Goal: Task Accomplishment & Management: Use online tool/utility

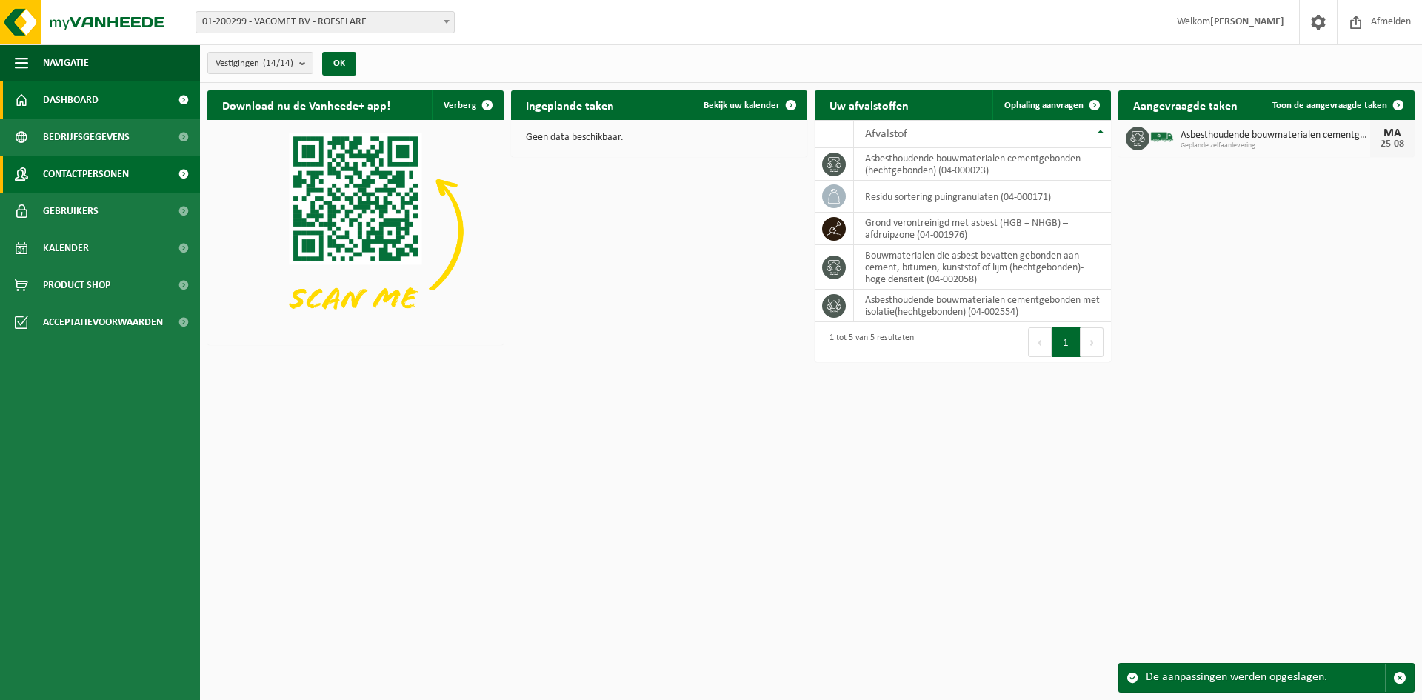
click at [123, 172] on span "Contactpersonen" at bounding box center [86, 174] width 86 height 37
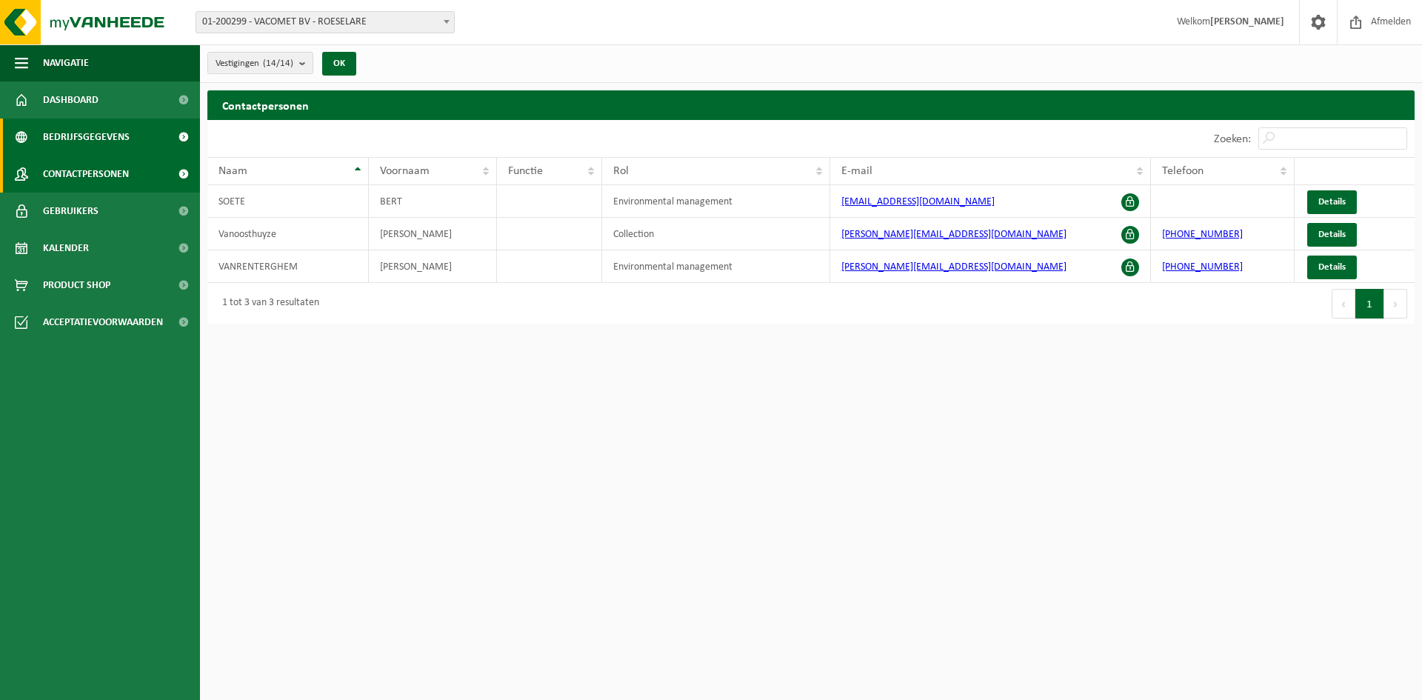
click at [70, 133] on span "Bedrijfsgegevens" at bounding box center [86, 137] width 87 height 37
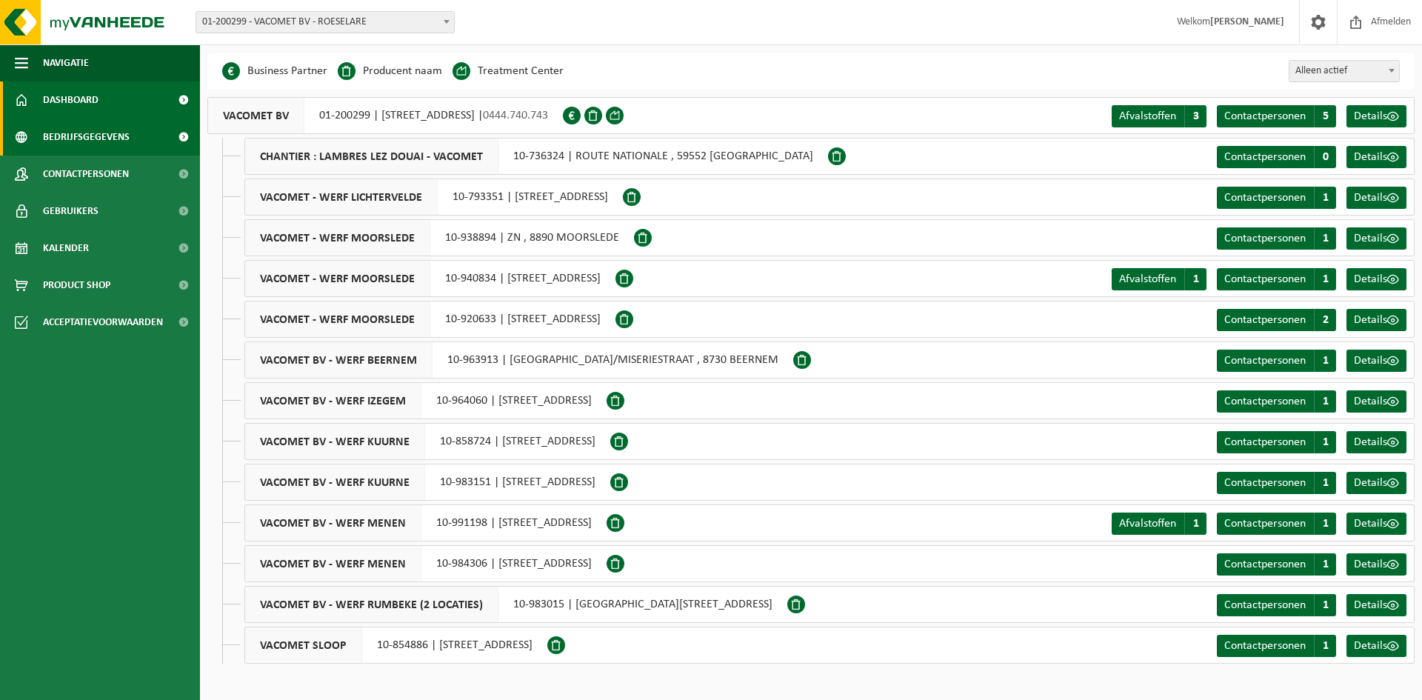
click at [116, 96] on link "Dashboard" at bounding box center [100, 99] width 200 height 37
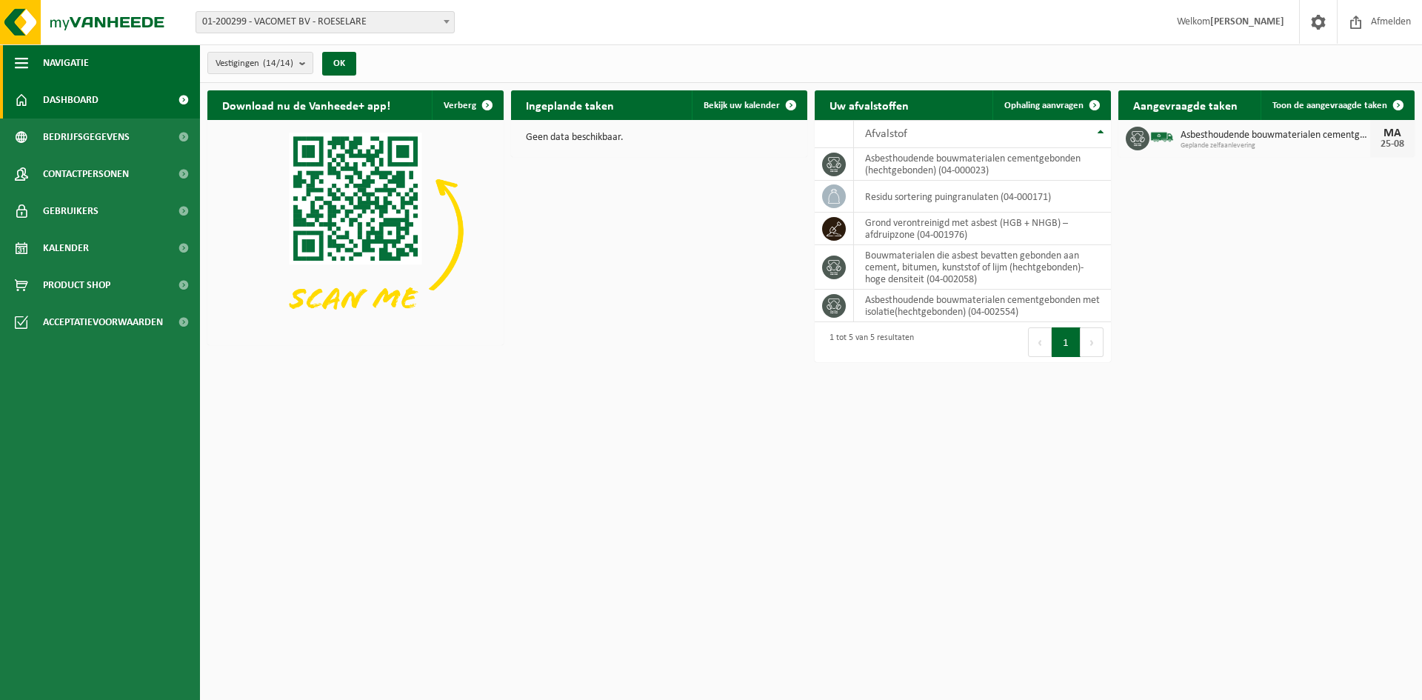
click at [15, 59] on span "button" at bounding box center [21, 62] width 13 height 37
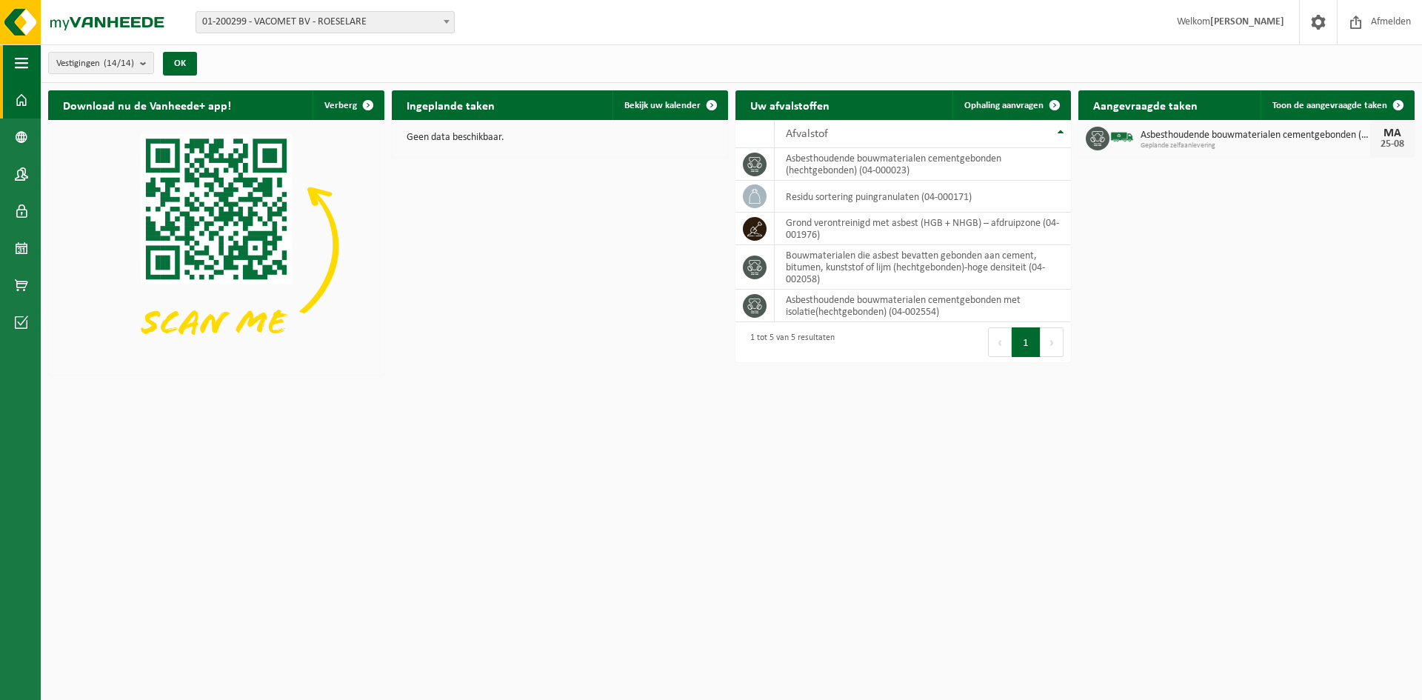
click at [15, 61] on span "button" at bounding box center [21, 62] width 13 height 37
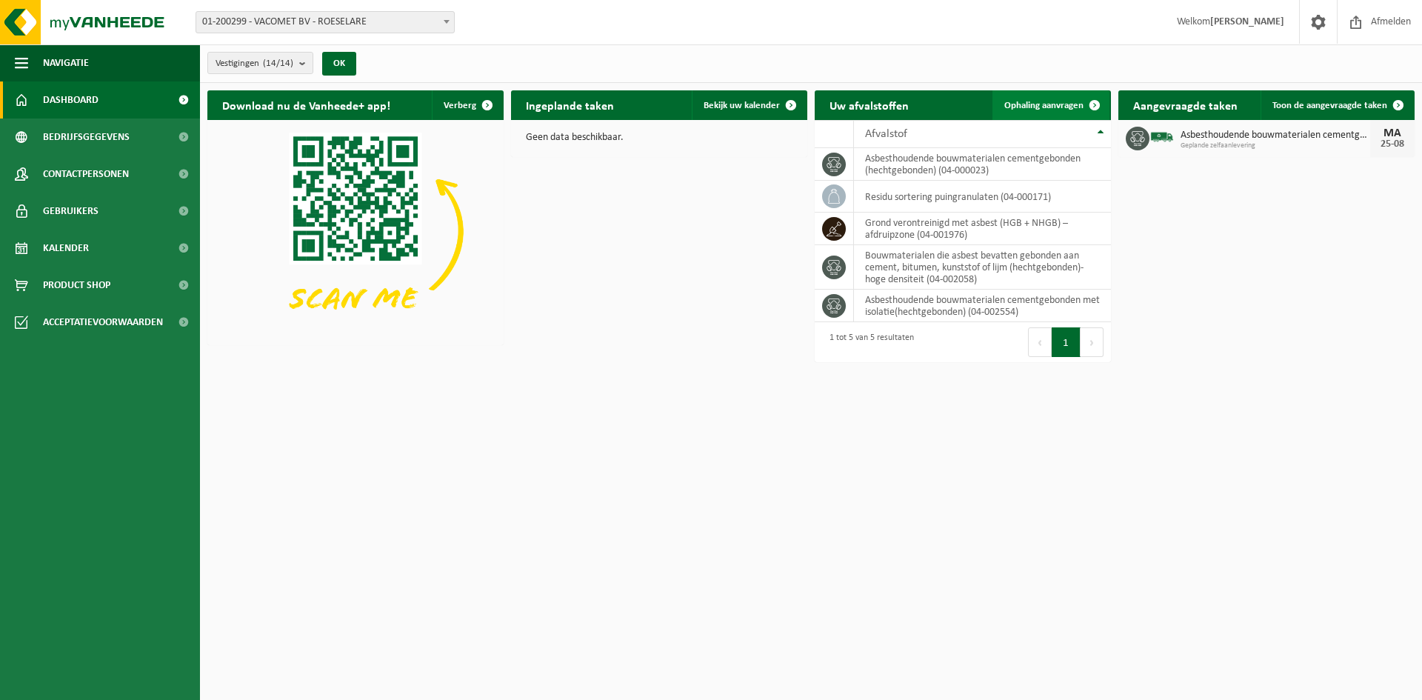
click at [1056, 104] on span "Ophaling aanvragen" at bounding box center [1044, 106] width 79 height 10
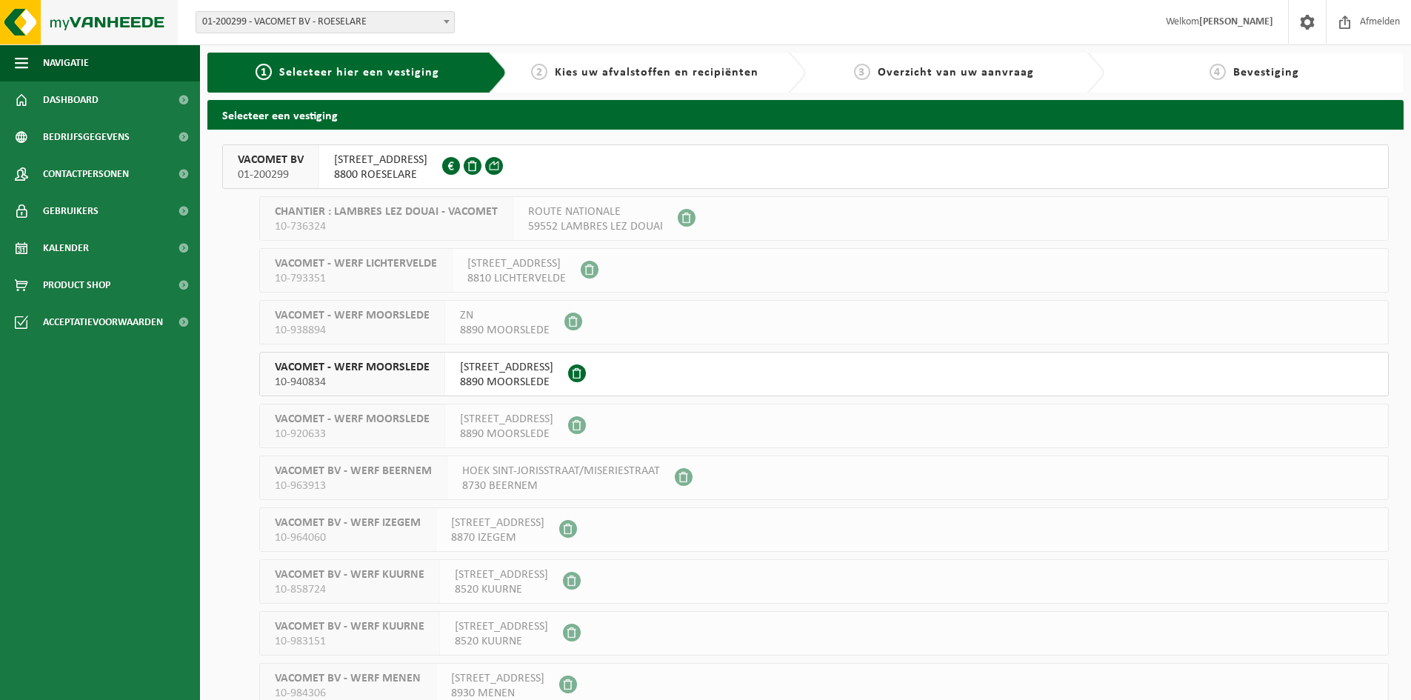
click at [95, 21] on img at bounding box center [89, 22] width 178 height 44
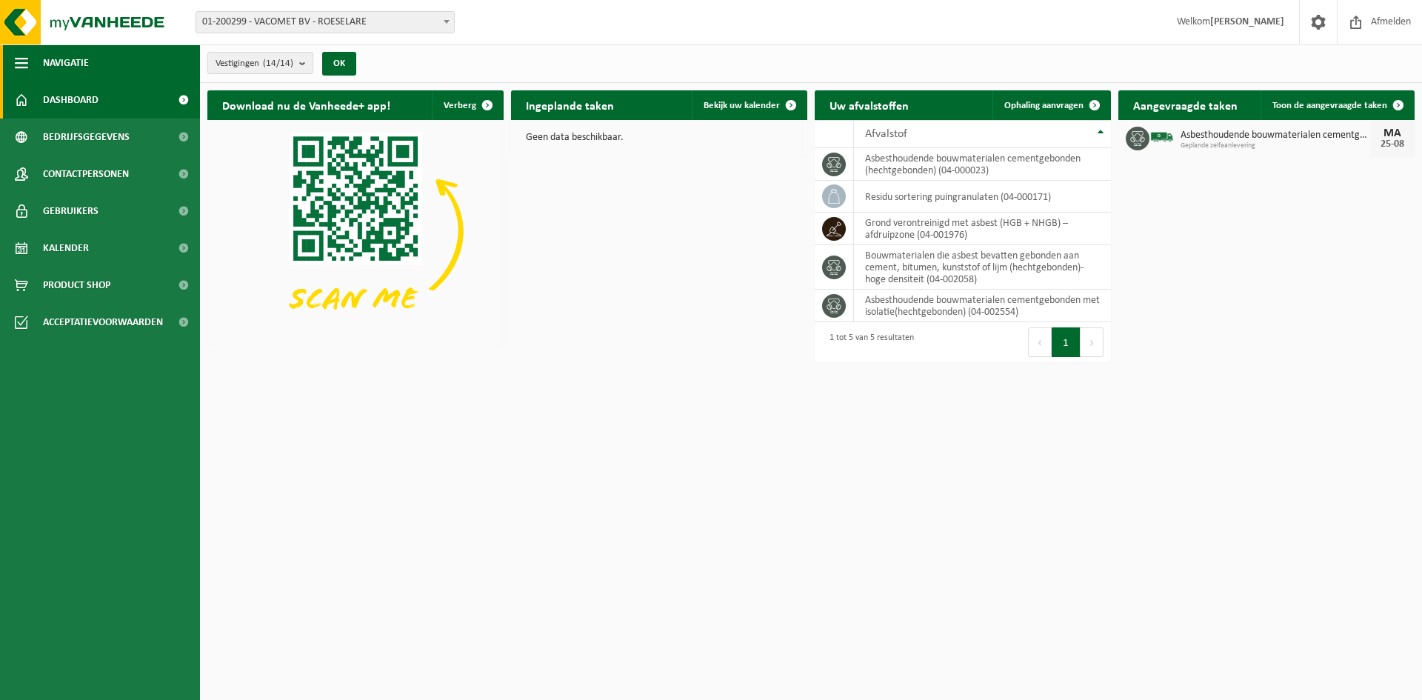
click at [16, 63] on span "button" at bounding box center [21, 62] width 13 height 37
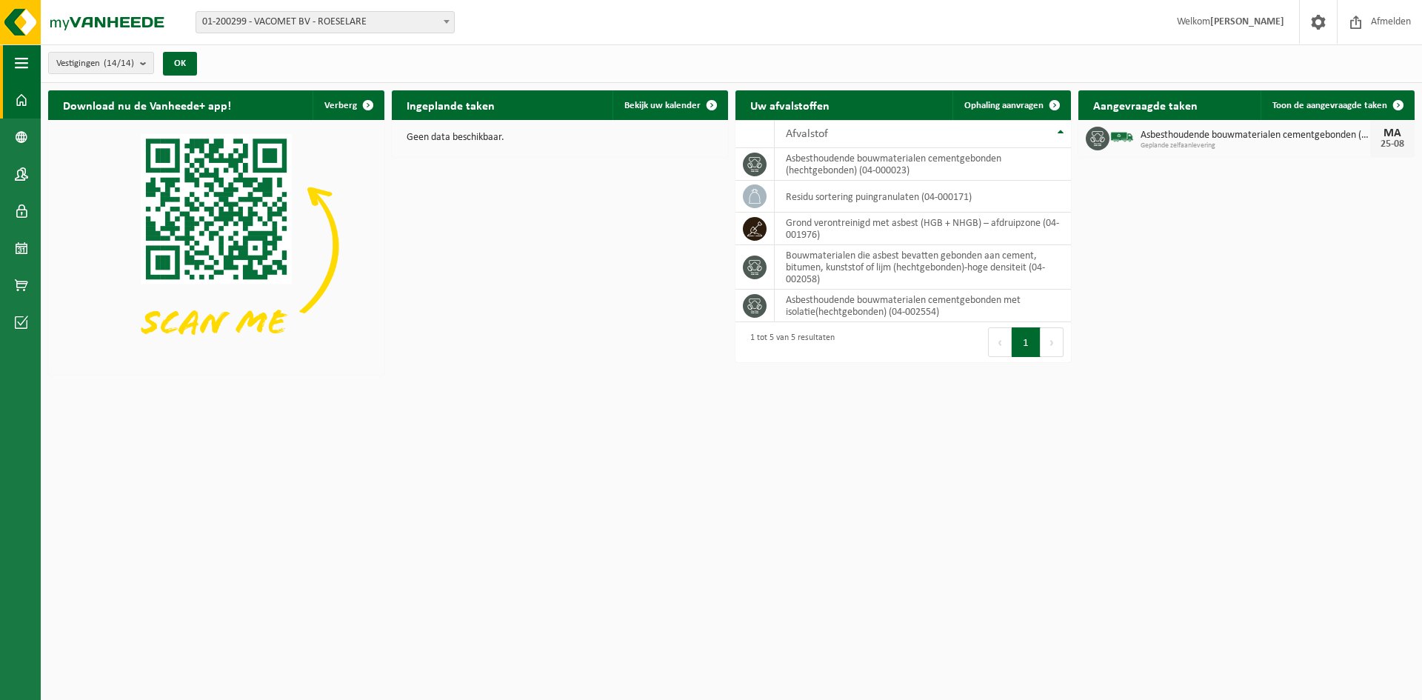
click at [18, 56] on span "button" at bounding box center [21, 62] width 13 height 37
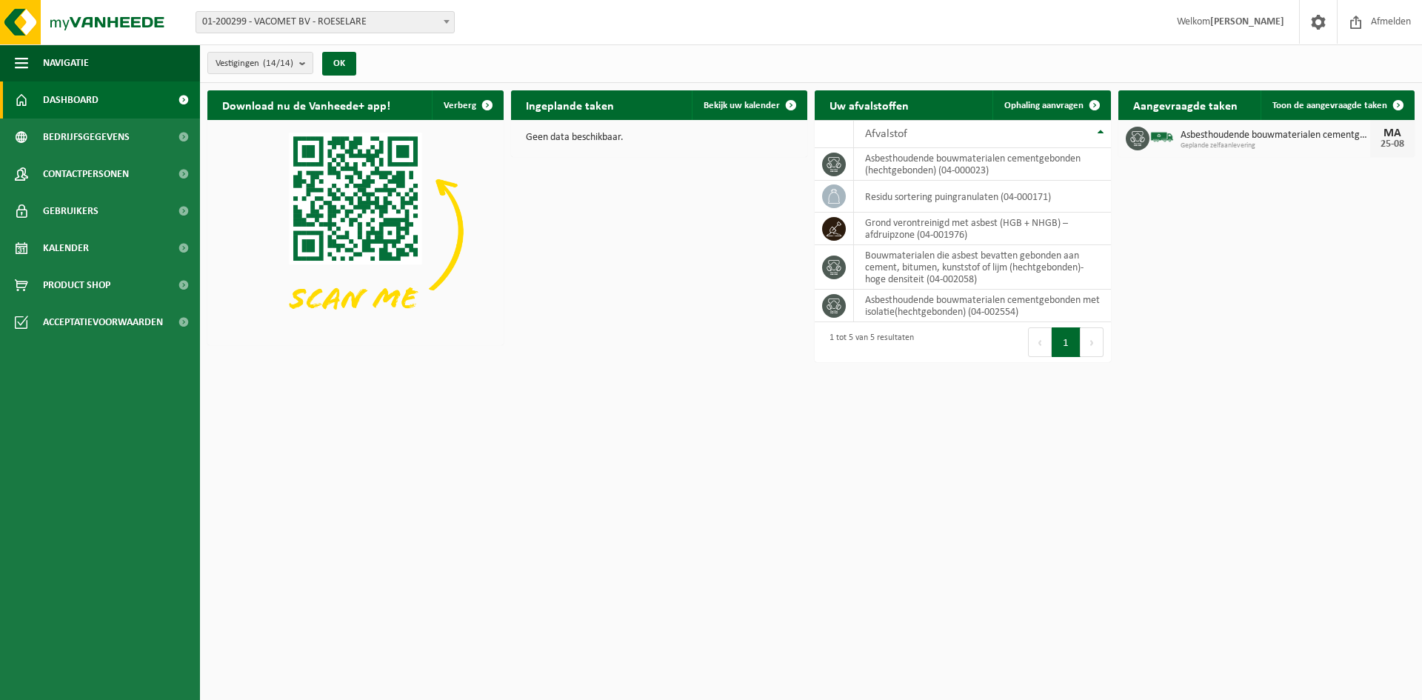
click at [390, 430] on html "Vestiging: 01-200299 - VACOMET BV - ROESELARE 10-736324 - CHANTIER : LAMBRES LE…" at bounding box center [711, 350] width 1422 height 700
click at [66, 133] on span "Bedrijfsgegevens" at bounding box center [86, 137] width 87 height 37
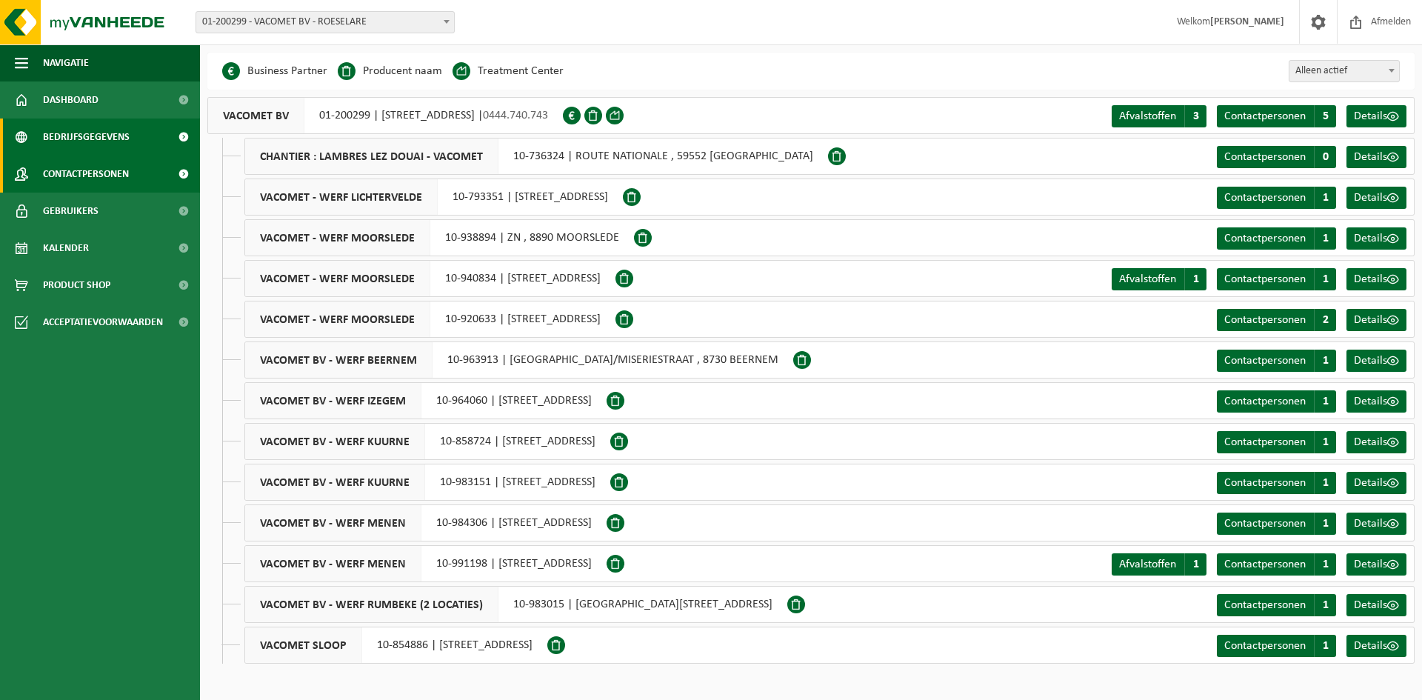
click at [99, 165] on span "Contactpersonen" at bounding box center [86, 174] width 86 height 37
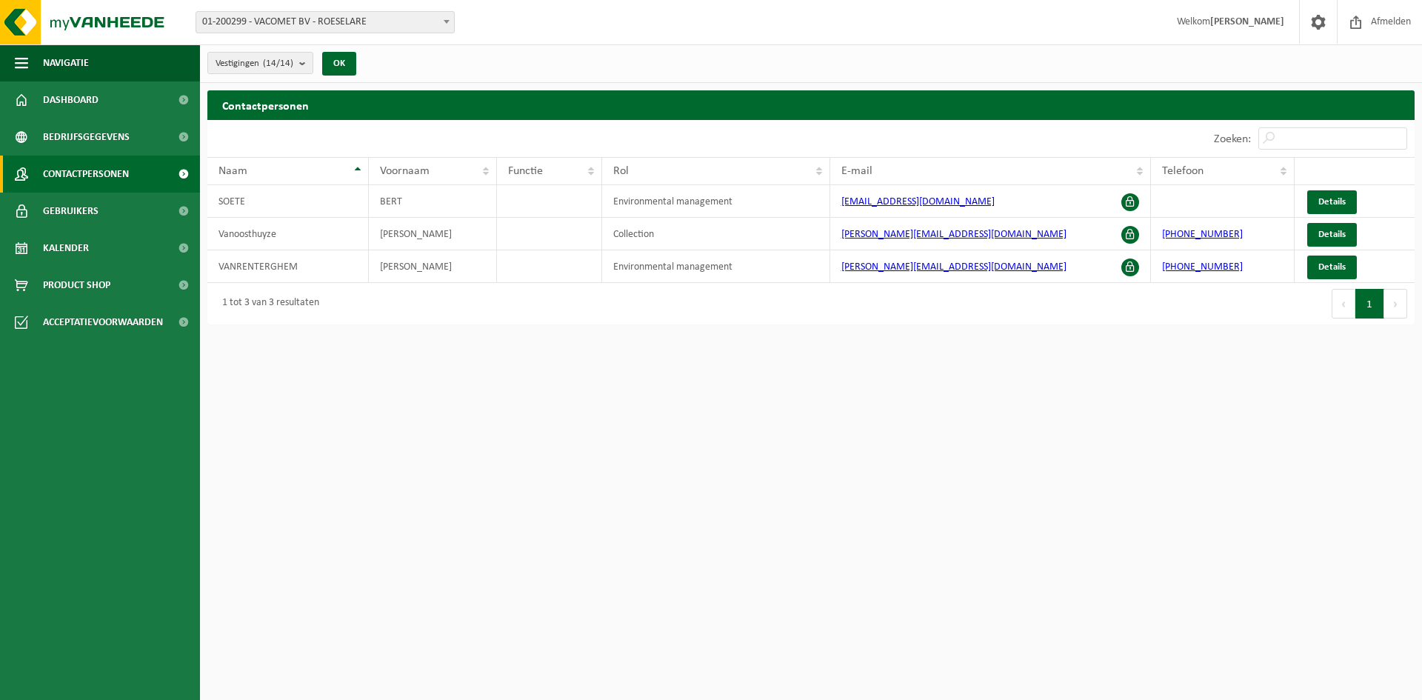
click at [90, 214] on span "Gebruikers" at bounding box center [71, 211] width 56 height 37
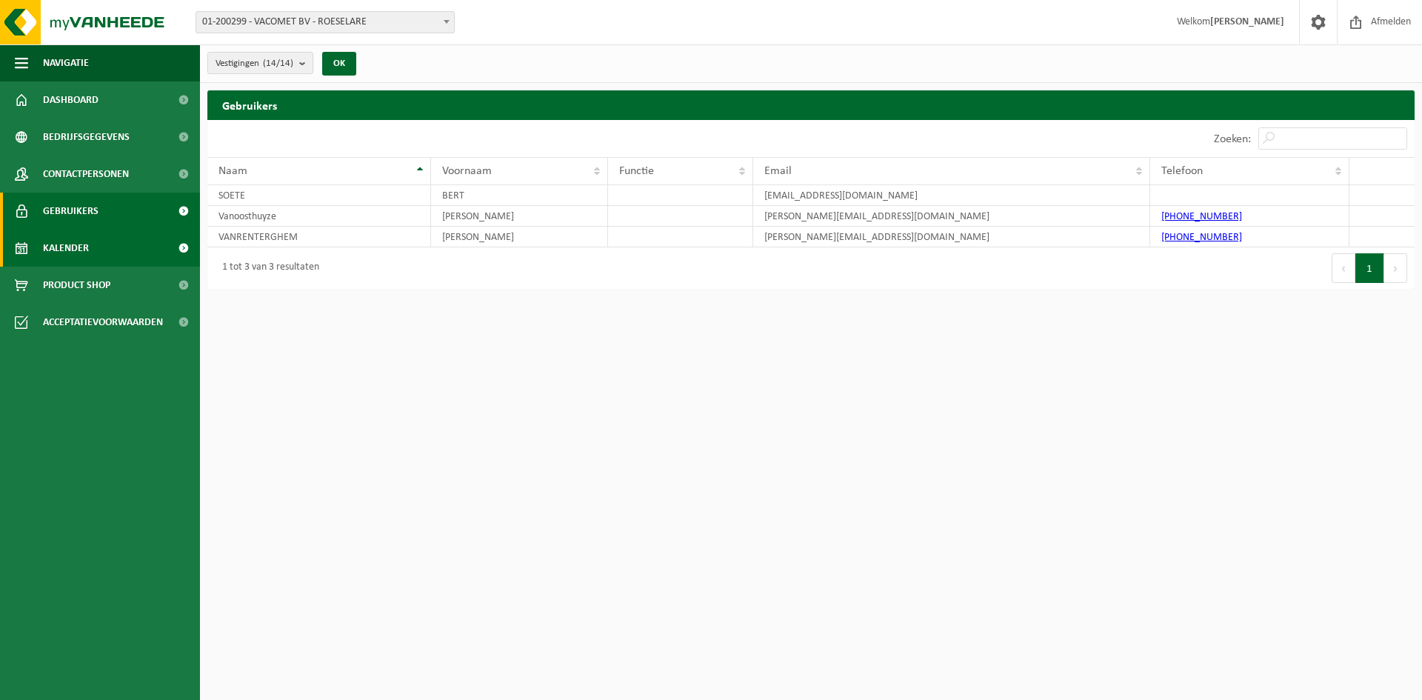
click at [74, 249] on span "Kalender" at bounding box center [66, 248] width 46 height 37
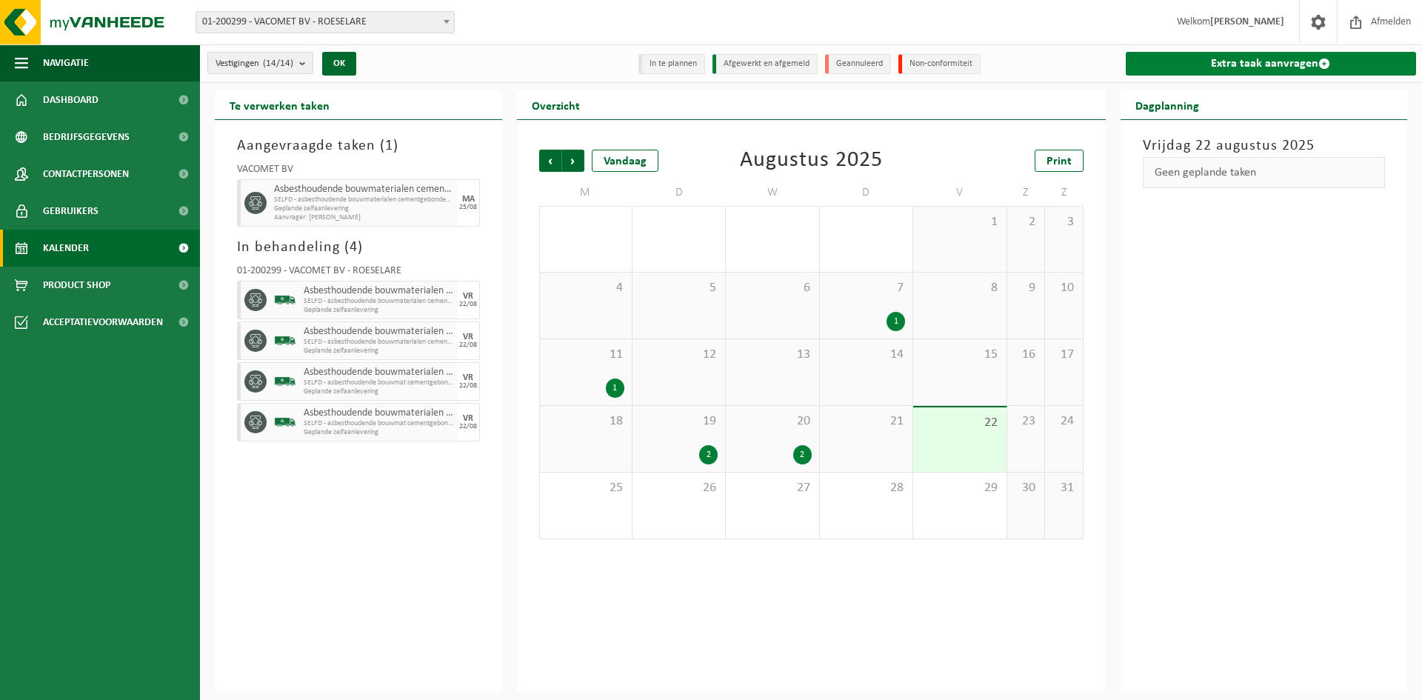
click at [1273, 62] on link "Extra taak aanvragen" at bounding box center [1271, 64] width 291 height 24
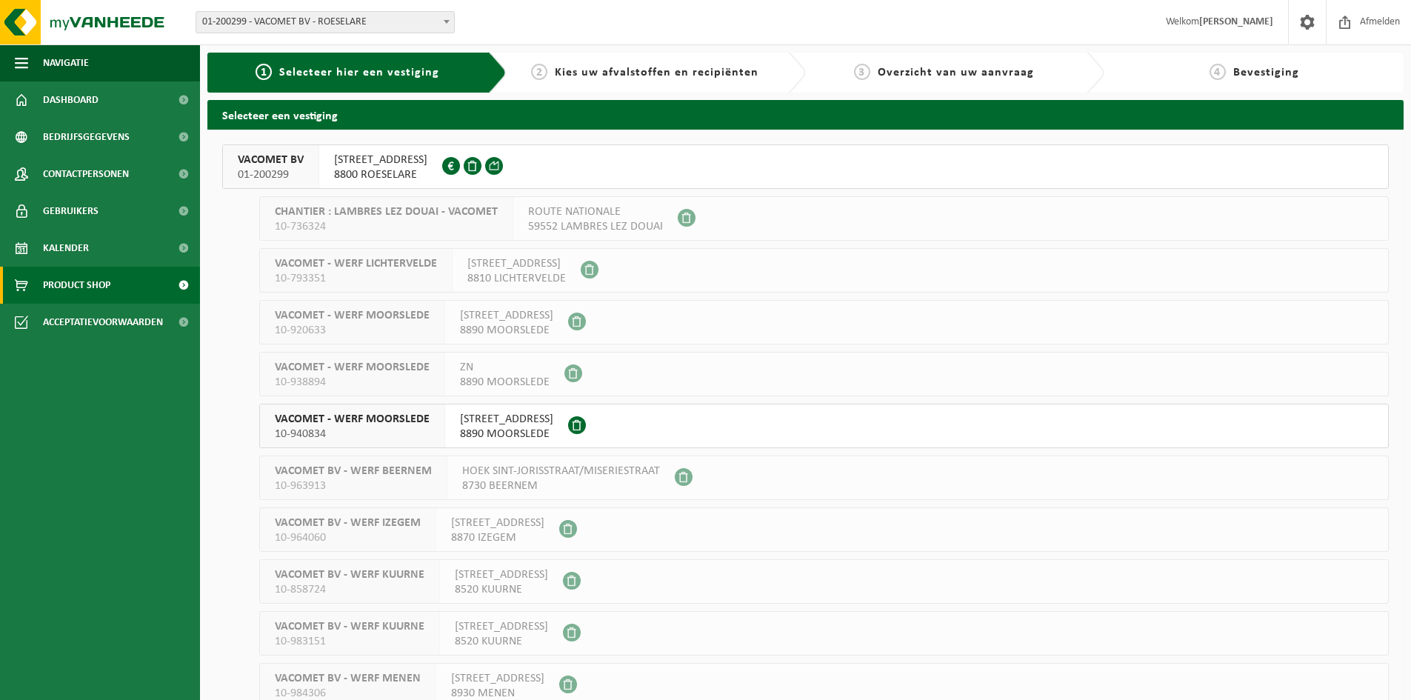
click at [139, 273] on link "Product Shop" at bounding box center [100, 285] width 200 height 37
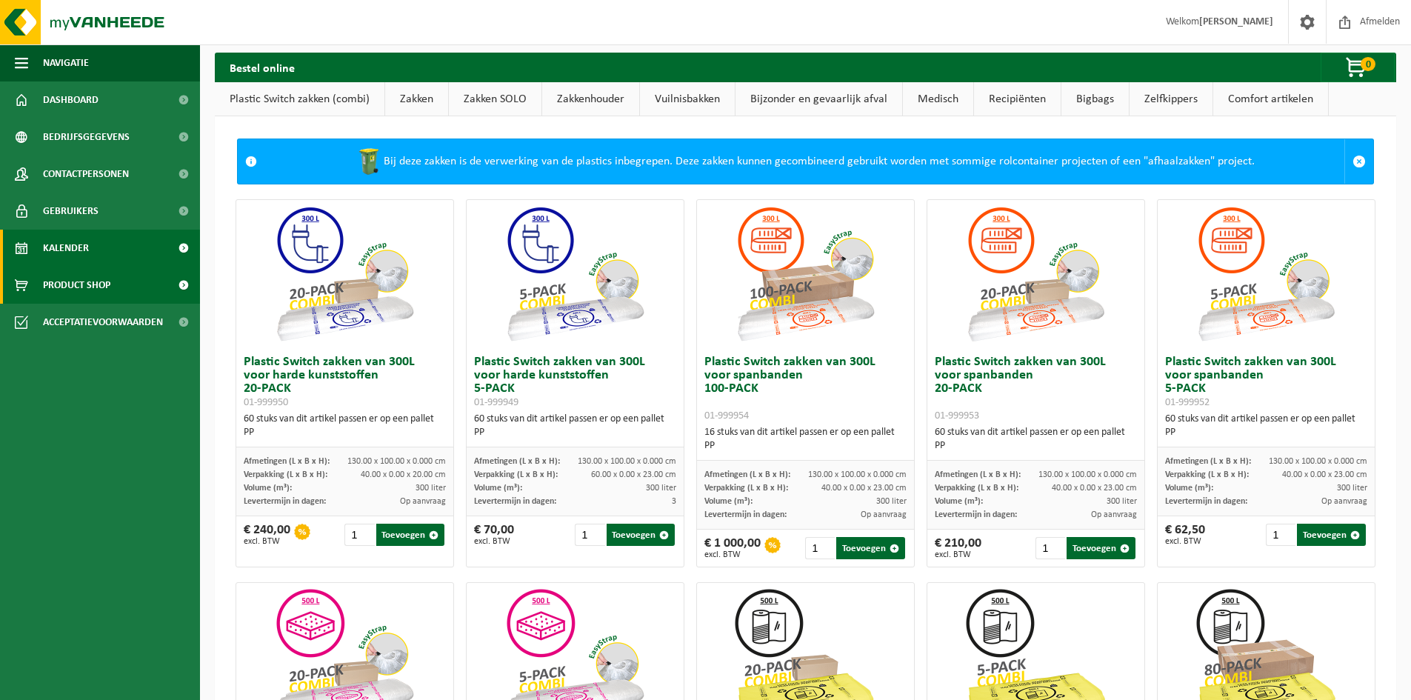
click at [79, 250] on span "Kalender" at bounding box center [66, 248] width 46 height 37
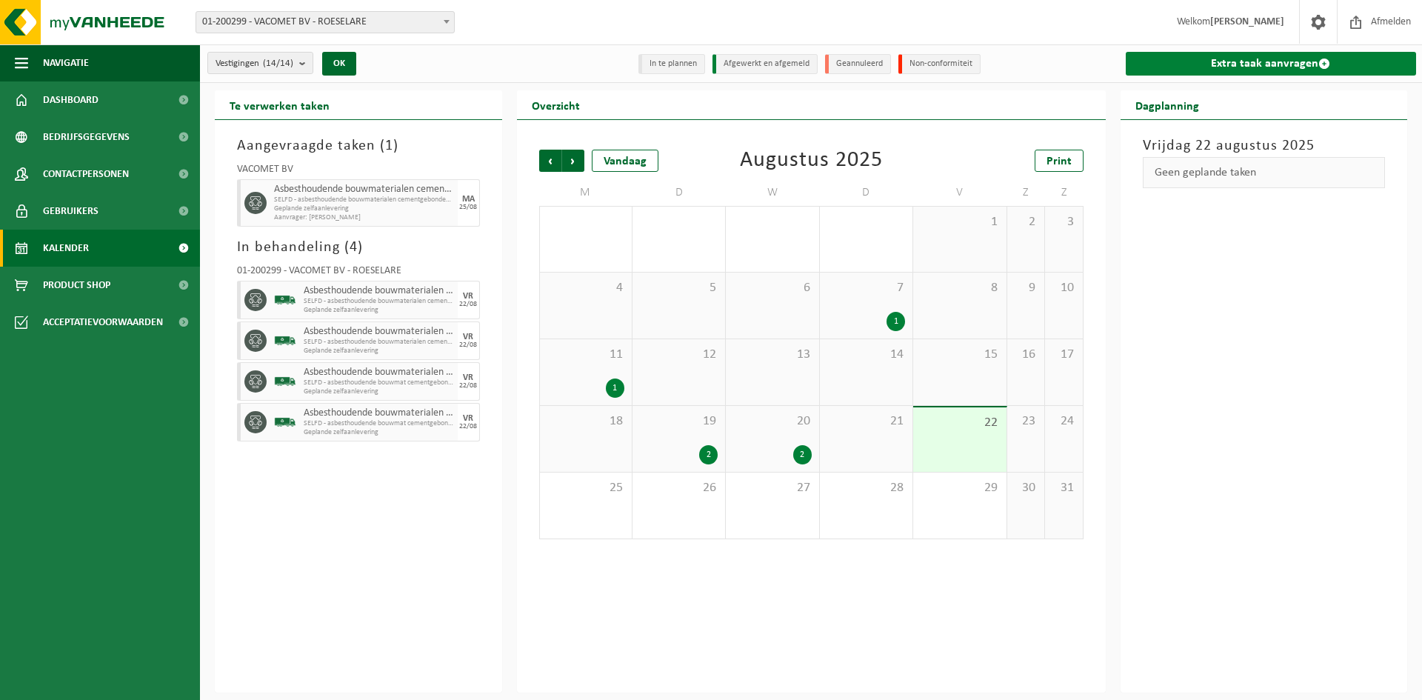
click at [1267, 68] on link "Extra taak aanvragen" at bounding box center [1271, 64] width 291 height 24
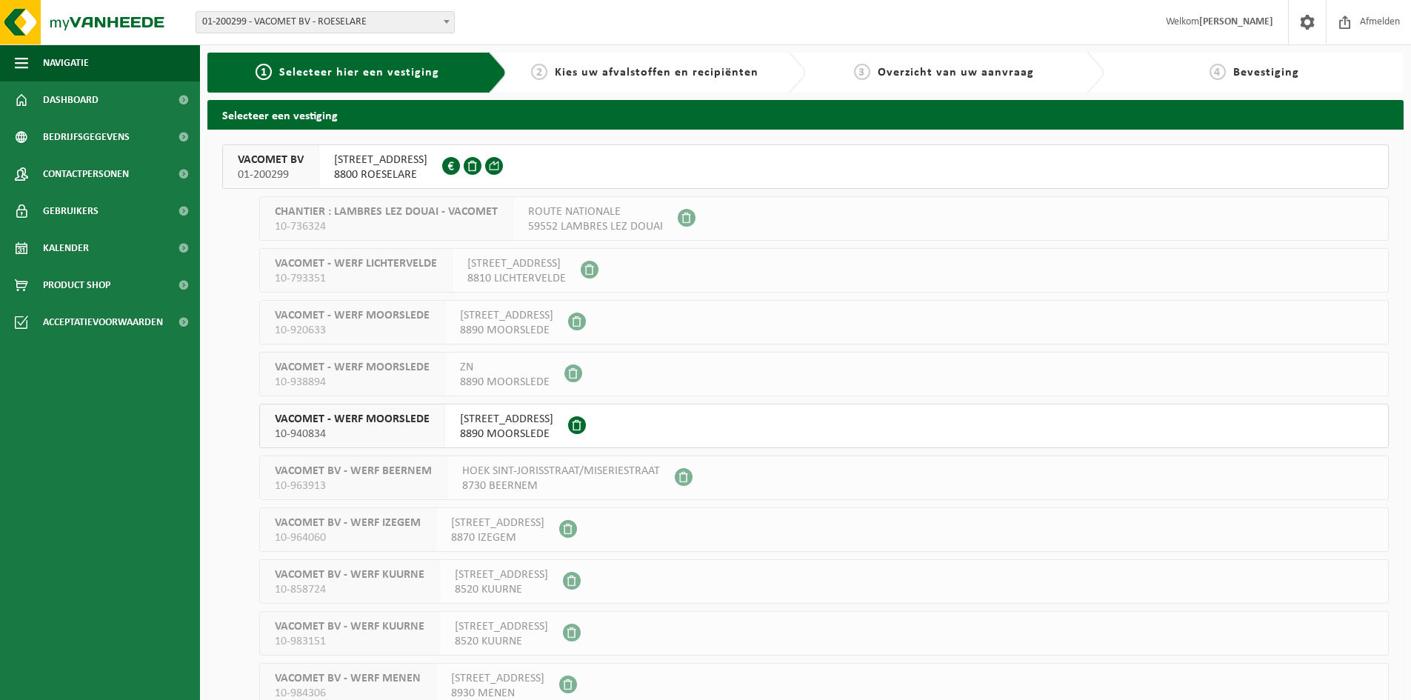
click at [315, 115] on h2 "Selecteer een vestiging" at bounding box center [805, 114] width 1196 height 29
click at [364, 168] on span "8800 ROESELARE" at bounding box center [380, 174] width 93 height 15
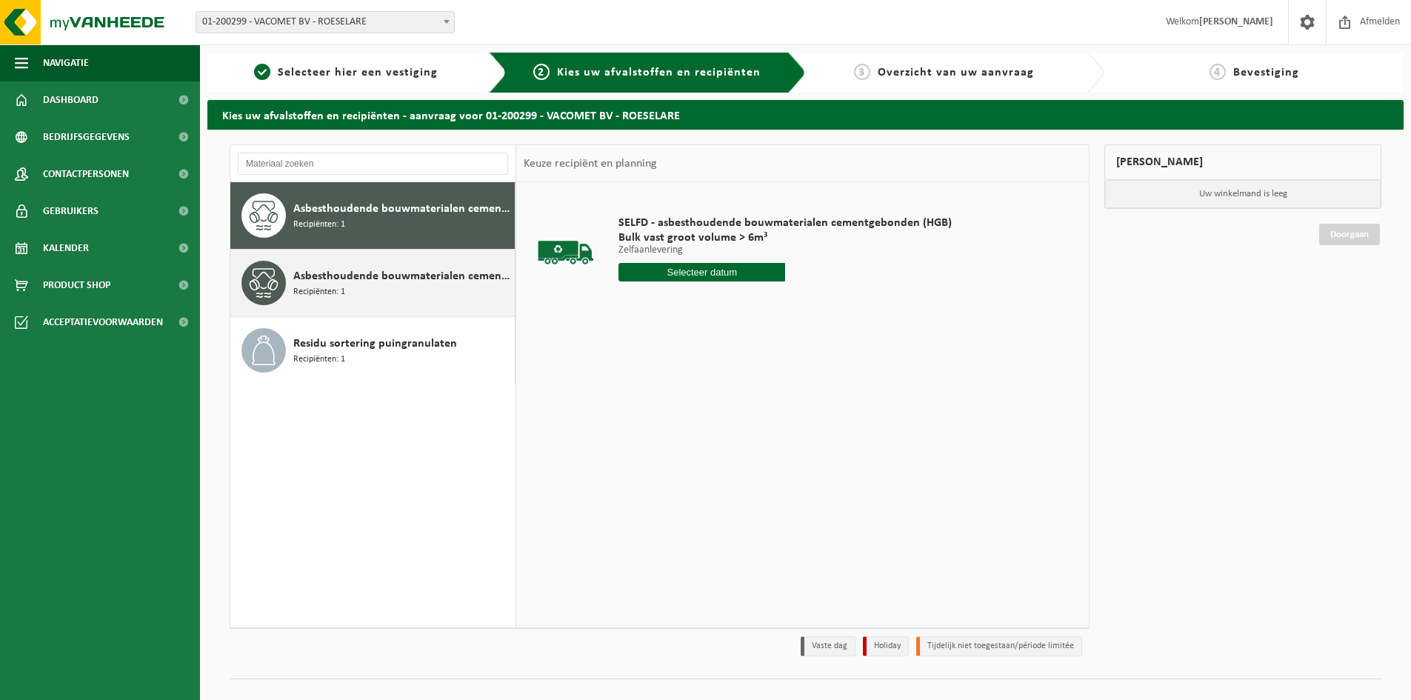
click at [378, 284] on span "Asbesthoudende bouwmaterialen cementgebonden met isolatie(hechtgebonden)" at bounding box center [402, 276] width 218 height 18
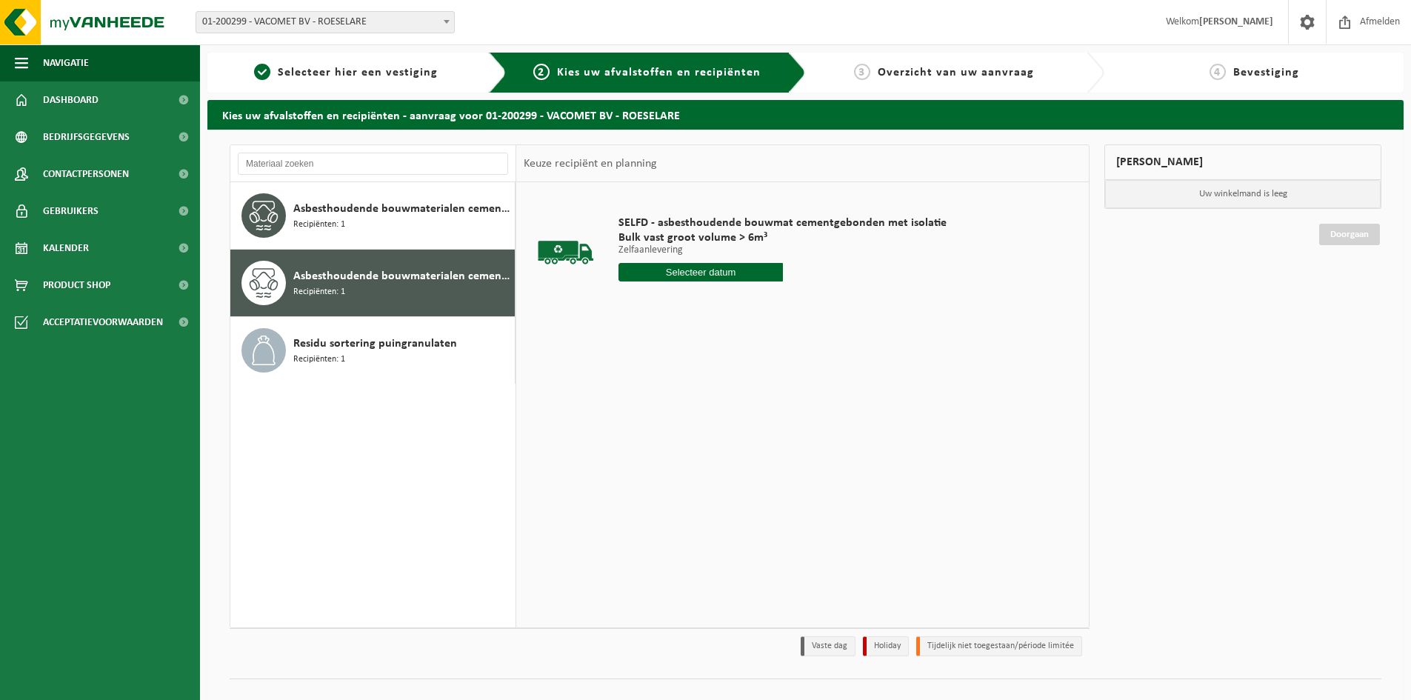
click at [702, 272] on input "text" at bounding box center [701, 272] width 164 height 19
click at [637, 450] on div "25" at bounding box center [632, 451] width 26 height 24
type input "Van [DATE]"
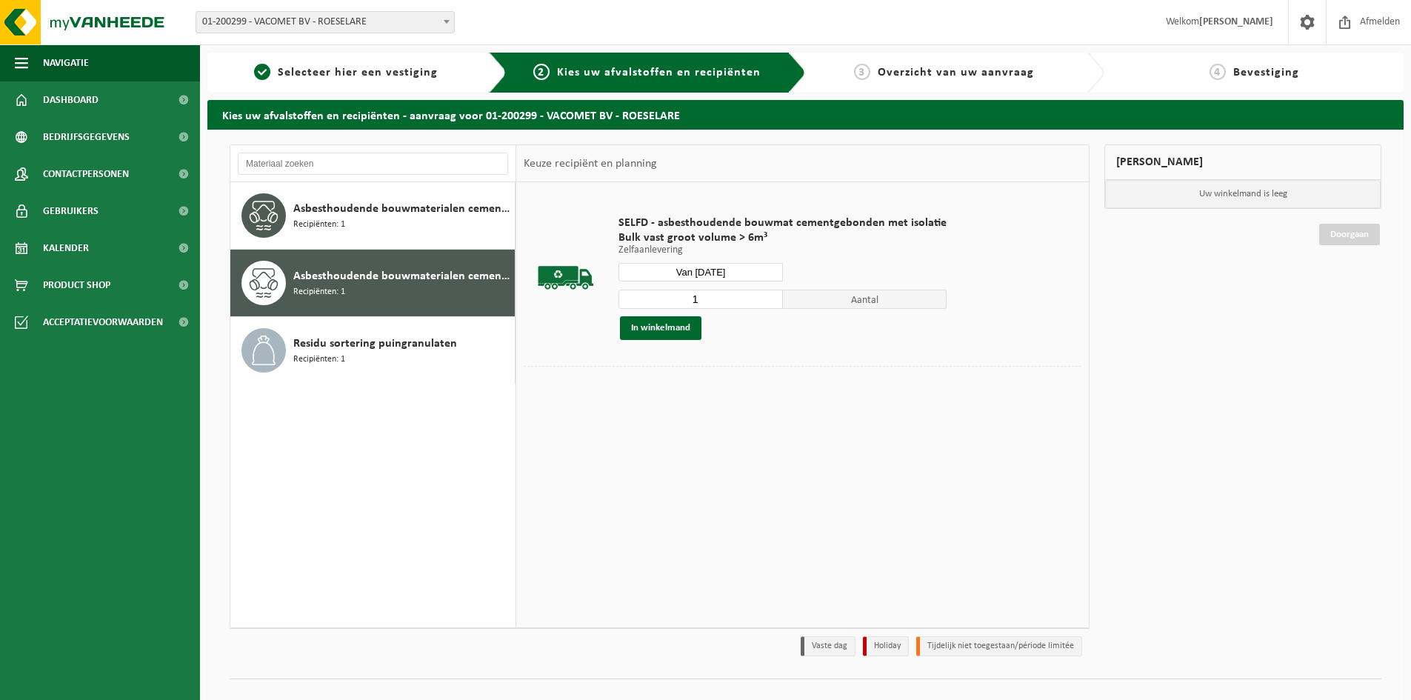
click at [736, 297] on input "1" at bounding box center [701, 299] width 164 height 19
click at [768, 296] on input "2" at bounding box center [701, 299] width 164 height 19
type input "3"
click at [768, 295] on input "3" at bounding box center [701, 299] width 164 height 19
click at [651, 328] on button "In winkelmand" at bounding box center [660, 328] width 81 height 24
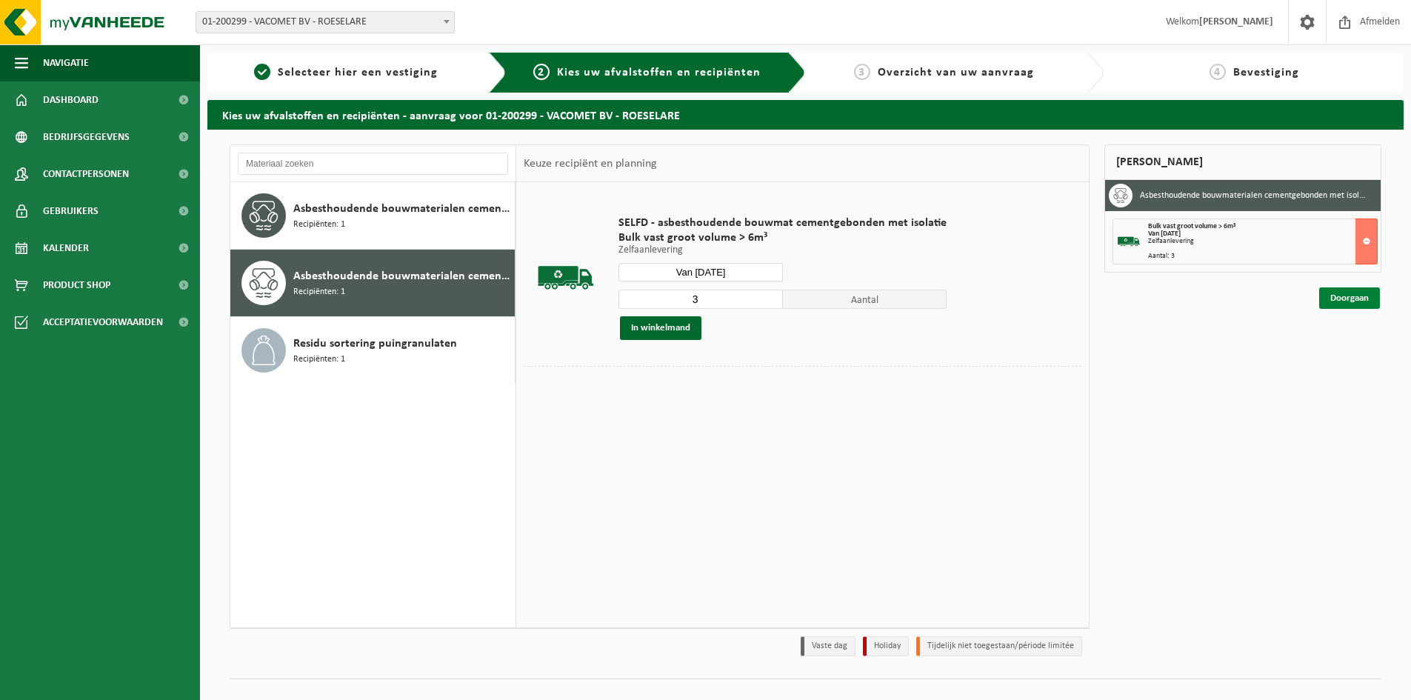
drag, startPoint x: 1359, startPoint y: 293, endPoint x: 1351, endPoint y: 296, distance: 8.0
click at [1359, 292] on link "Doorgaan" at bounding box center [1349, 297] width 61 height 21
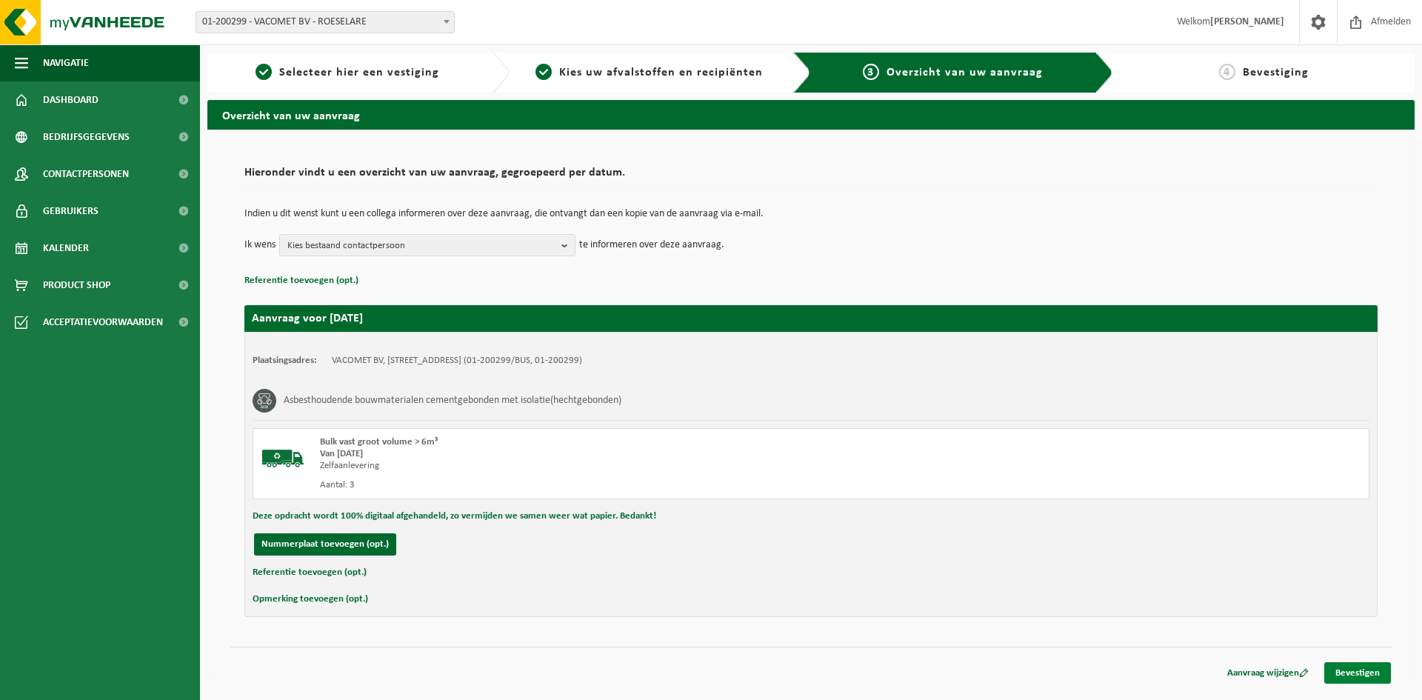
click at [1349, 670] on link "Bevestigen" at bounding box center [1358, 672] width 67 height 21
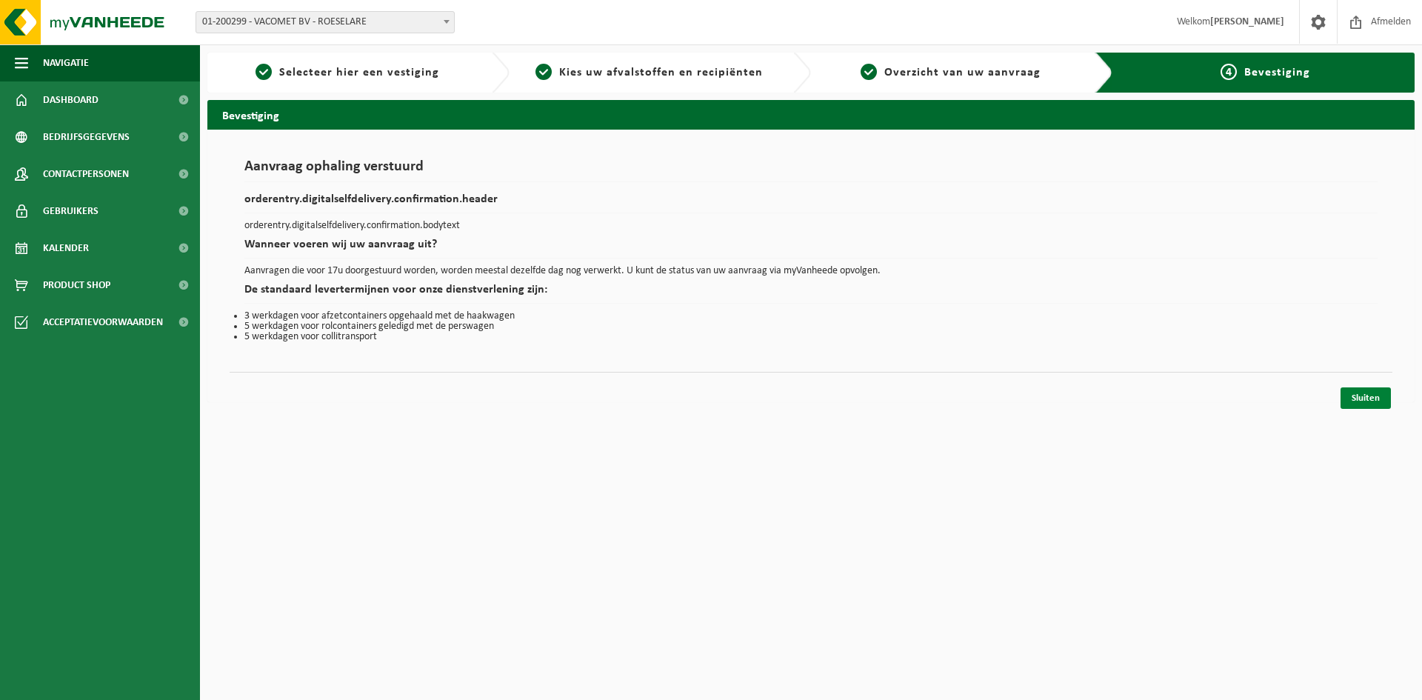
click at [1371, 397] on link "Sluiten" at bounding box center [1366, 397] width 50 height 21
